Goal: Check status: Check status

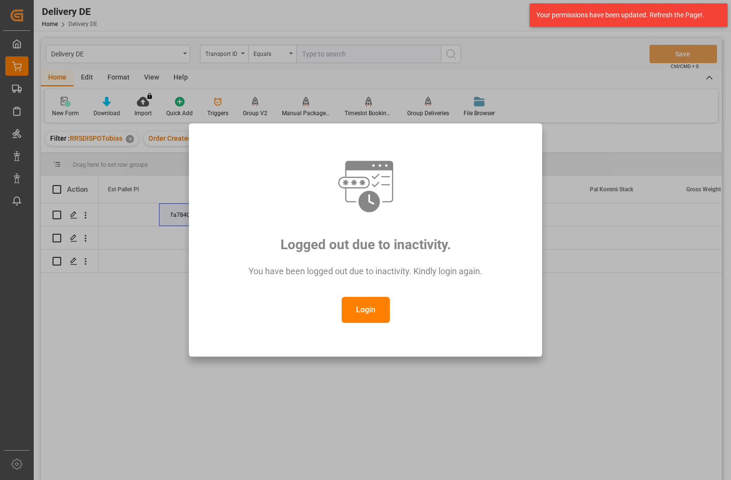
click at [372, 316] on button "Login" at bounding box center [366, 310] width 48 height 26
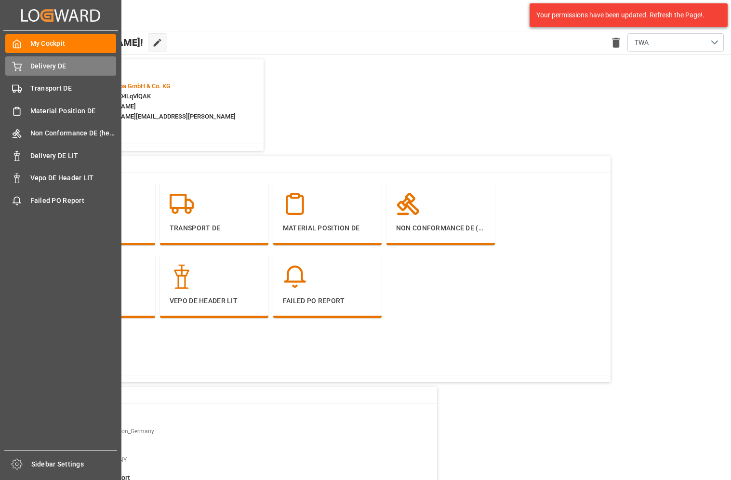
click at [19, 66] on icon at bounding box center [17, 67] width 10 height 10
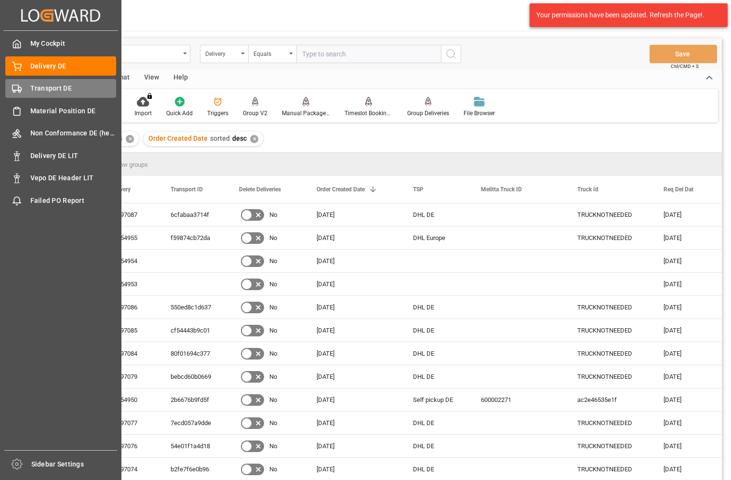
click at [16, 93] on icon at bounding box center [17, 89] width 10 height 10
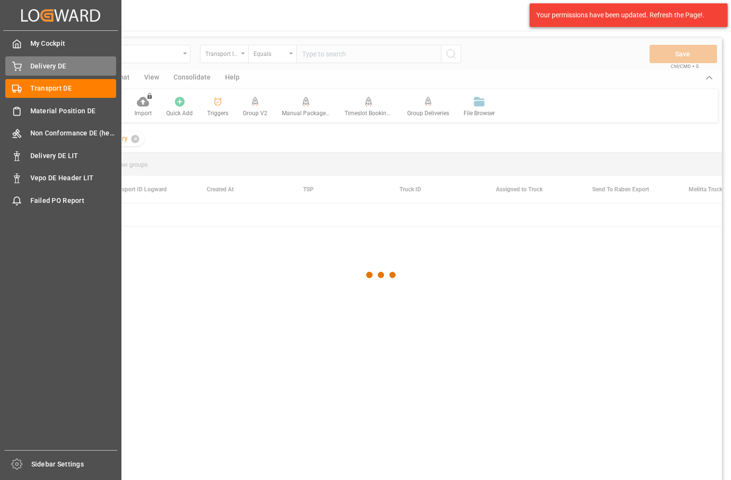
click at [34, 68] on span "Delivery DE" at bounding box center [73, 66] width 86 height 10
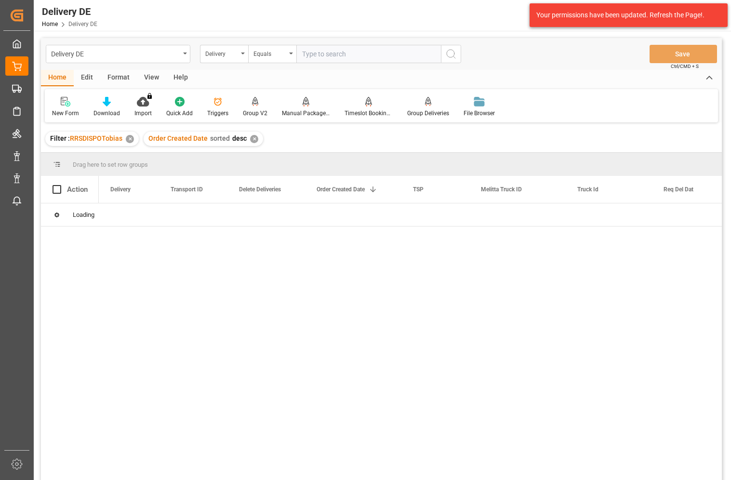
click at [149, 291] on div at bounding box center [410, 344] width 623 height 283
click at [333, 60] on input "text" at bounding box center [368, 54] width 145 height 18
paste input "14344243"
type input "14344243"
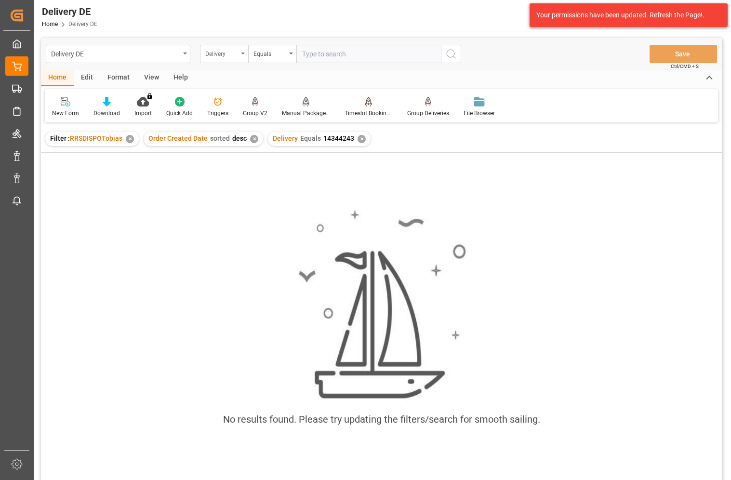
click at [226, 54] on div "Delivery" at bounding box center [221, 52] width 33 height 11
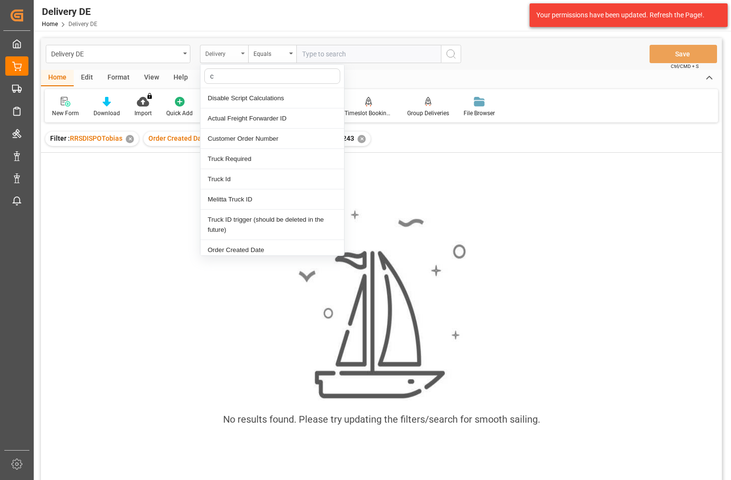
type input "cu"
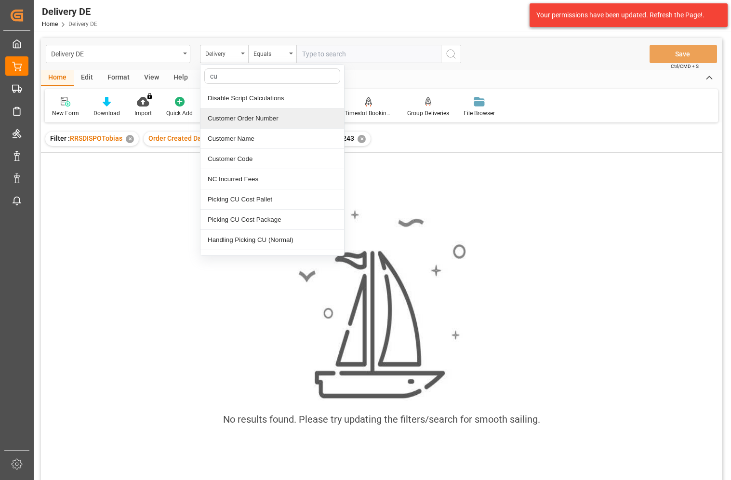
click at [260, 117] on div "Customer Order Number" at bounding box center [272, 118] width 144 height 20
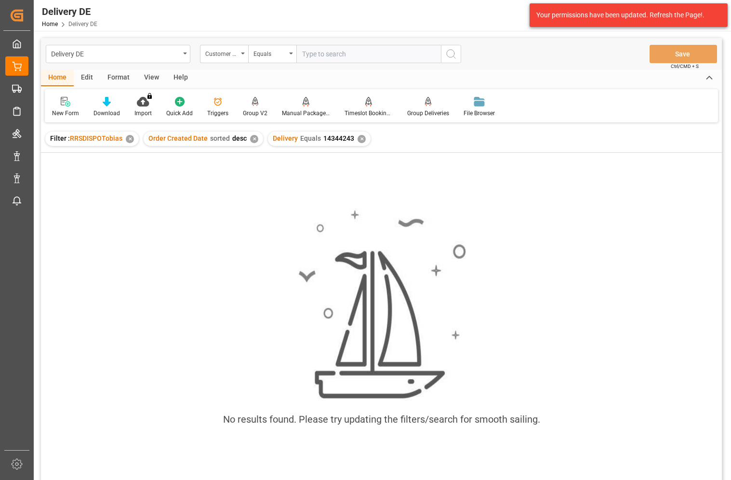
click at [324, 56] on input "text" at bounding box center [368, 54] width 145 height 18
paste input "14344243"
type input "14344243"
click at [444, 58] on button "search button" at bounding box center [451, 54] width 20 height 18
click at [358, 140] on div "✕" at bounding box center [361, 139] width 8 height 8
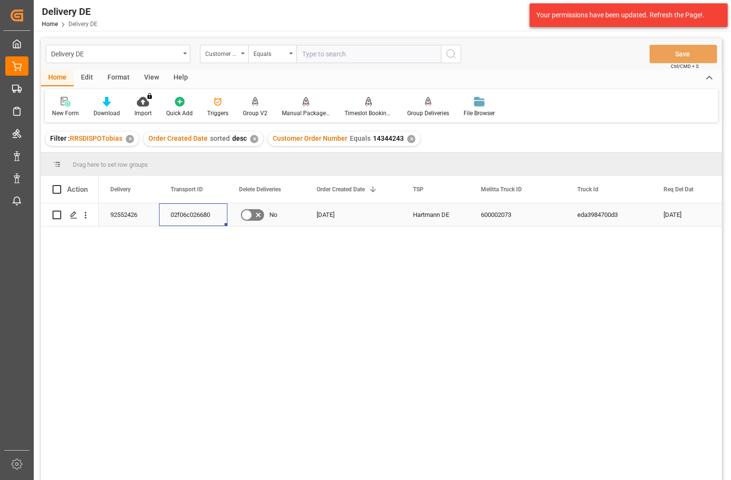
click at [192, 210] on div "02f06c026680" at bounding box center [193, 214] width 68 height 23
click at [173, 210] on div "02f06c026680" at bounding box center [193, 214] width 68 height 23
